Goal: Information Seeking & Learning: Understand process/instructions

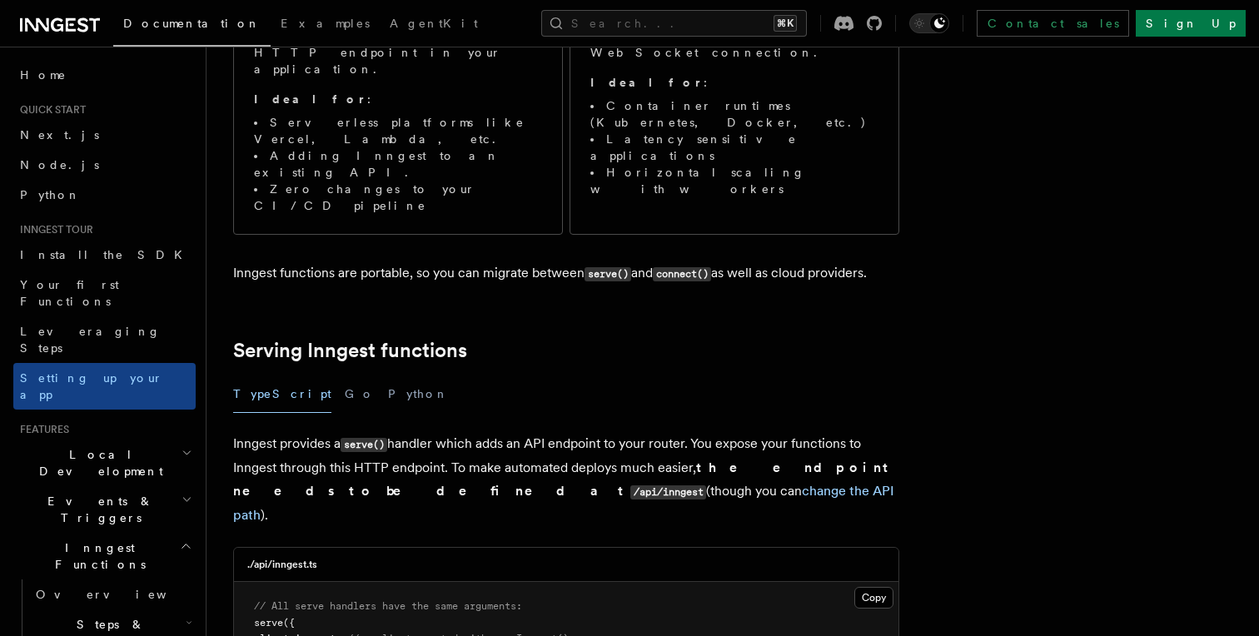
scroll to position [346, 0]
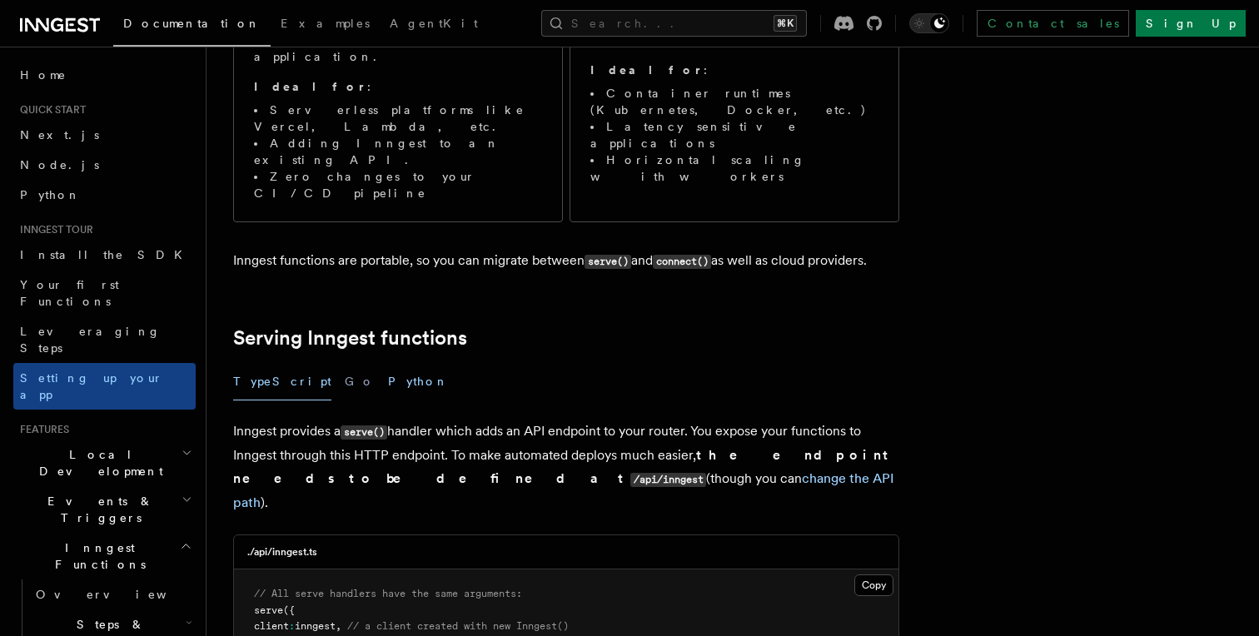
click at [388, 363] on button "Python" at bounding box center [418, 381] width 61 height 37
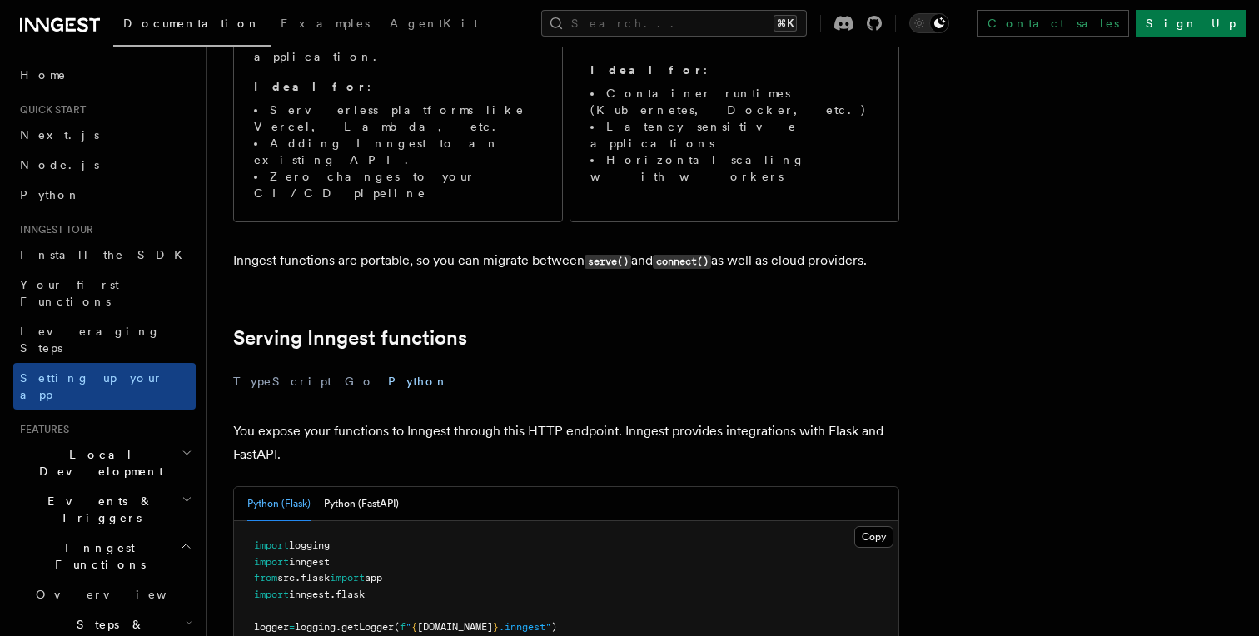
click at [196, 401] on header "Search... Documentation Examples AgentKit Home Quick start Next.js Node.js Pyth…" at bounding box center [103, 341] width 206 height 589
click at [190, 446] on icon "button" at bounding box center [187, 452] width 11 height 13
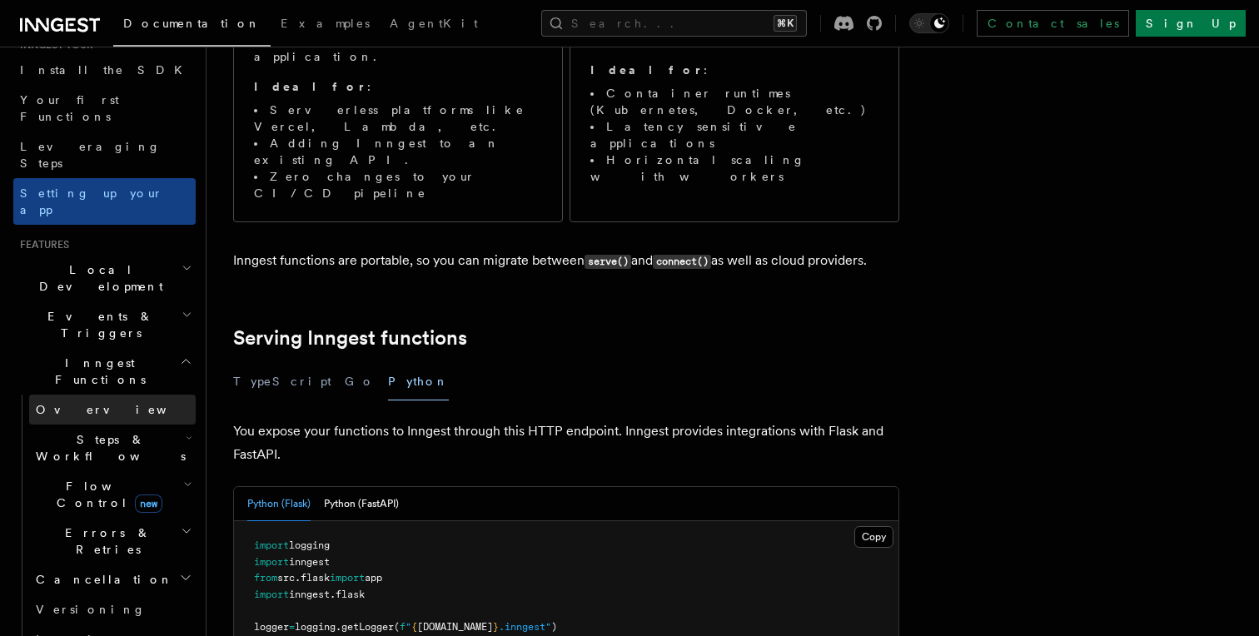
scroll to position [198, 0]
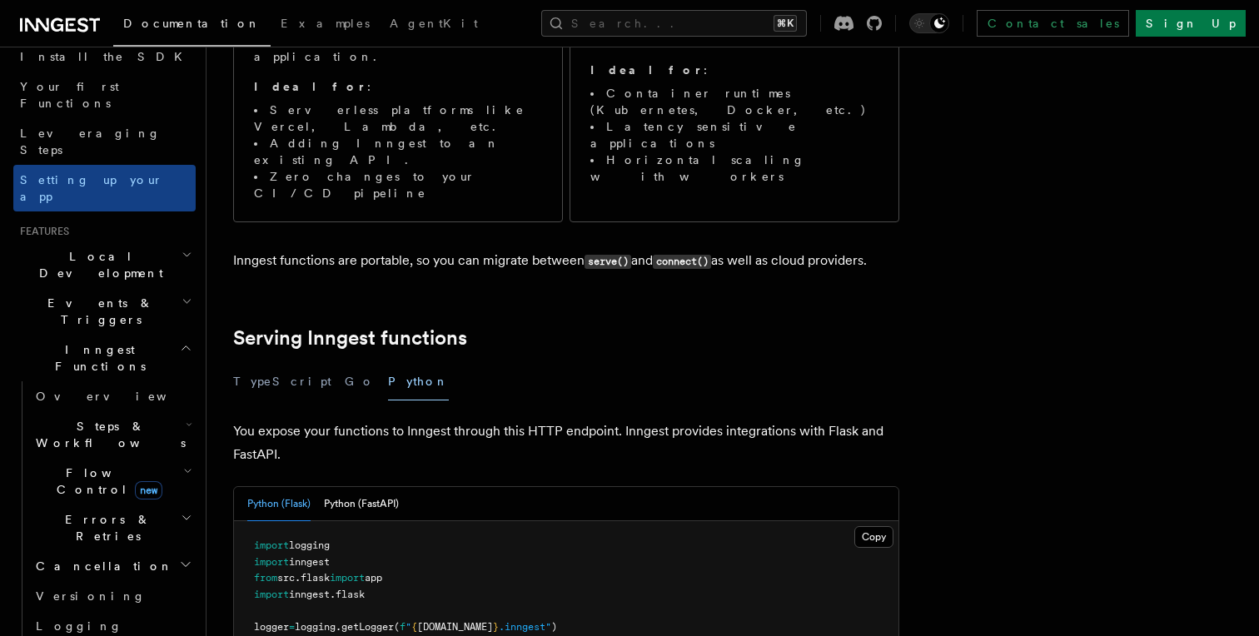
click at [186, 418] on icon "button" at bounding box center [189, 424] width 7 height 13
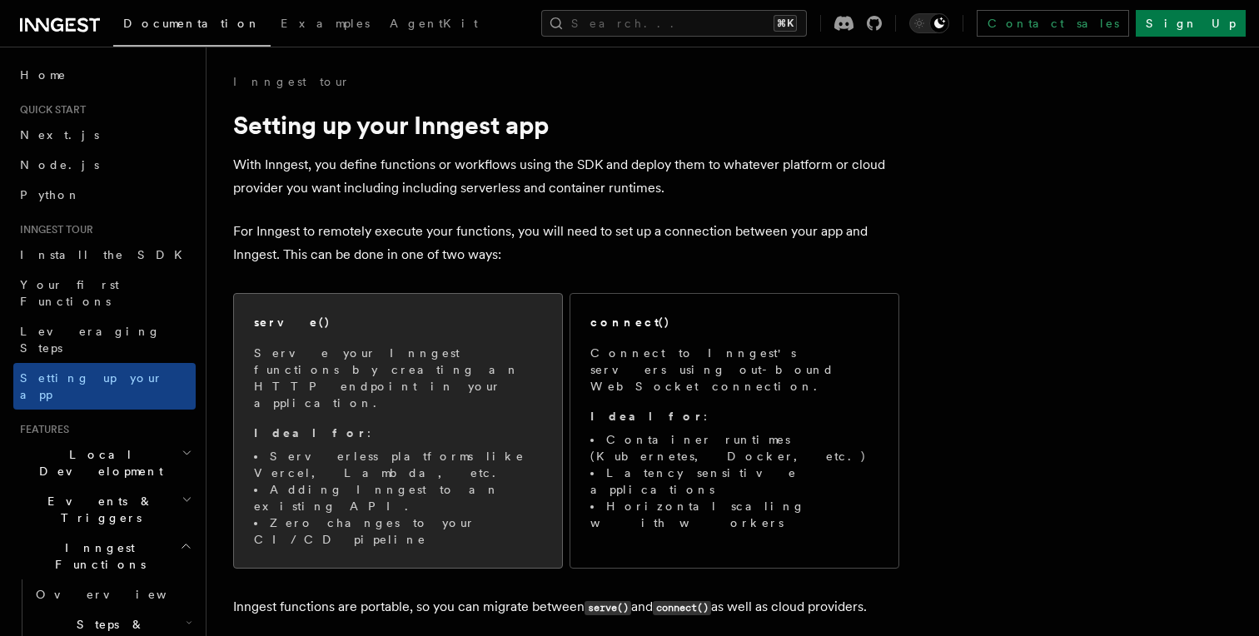
click at [475, 345] on p "Serve your Inngest functions by creating an HTTP endpoint in your application." at bounding box center [398, 378] width 288 height 67
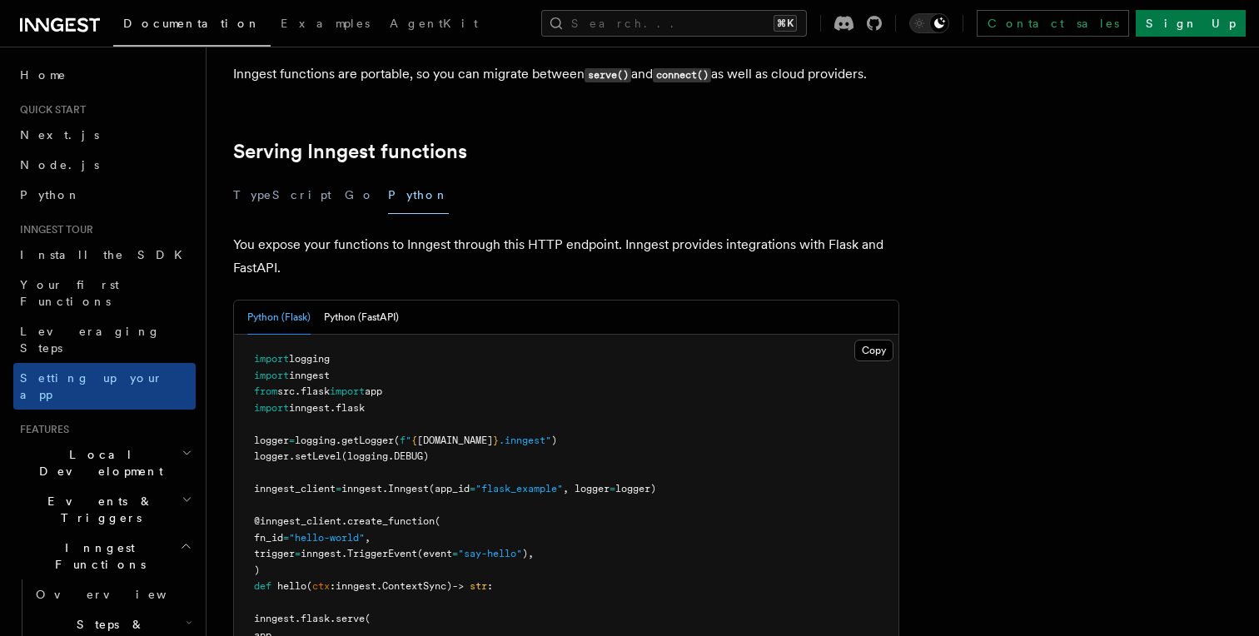
scroll to position [544, 0]
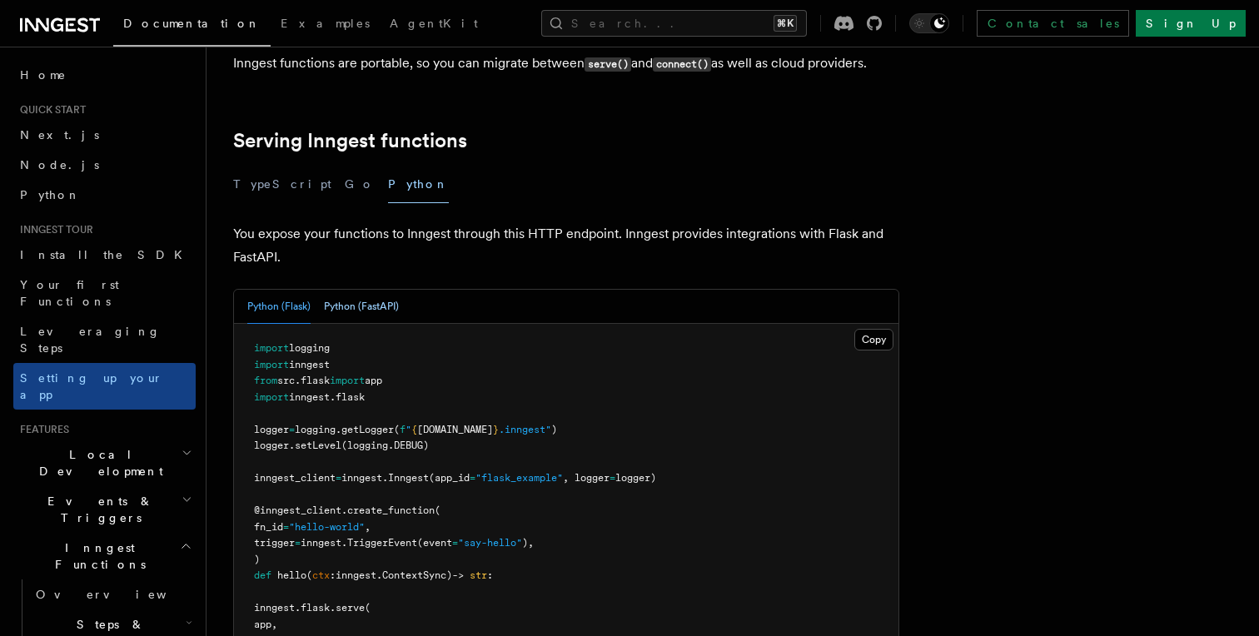
click at [351, 290] on button "Python (FastAPI)" at bounding box center [361, 307] width 75 height 34
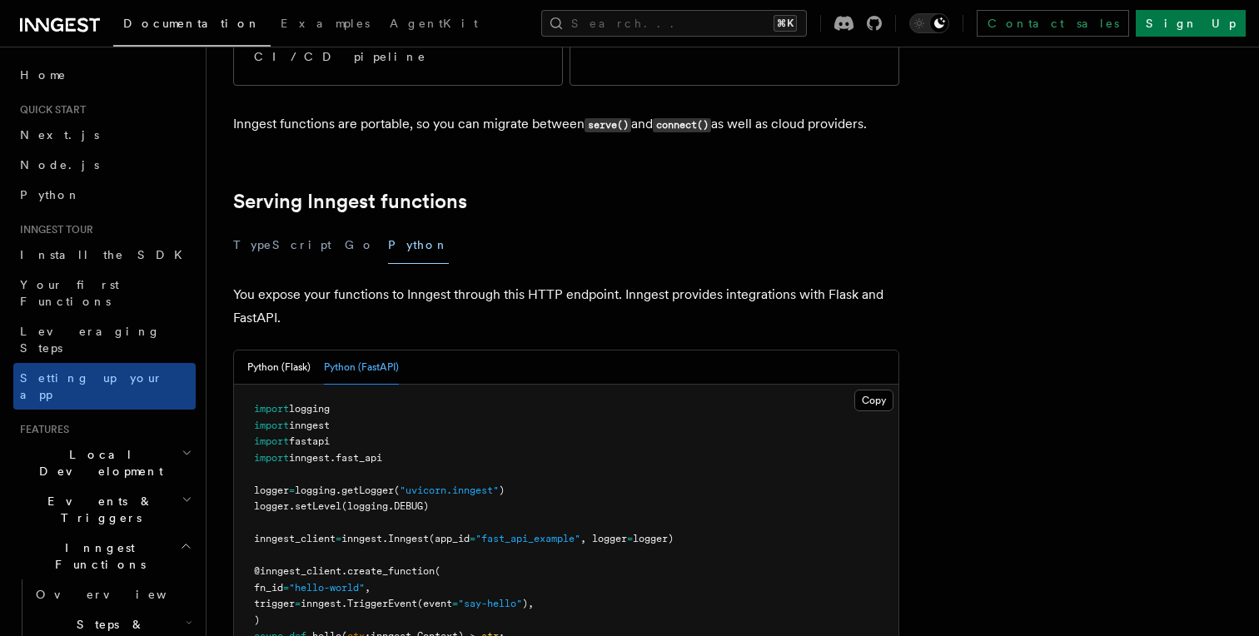
scroll to position [0, 0]
